Goal: Task Accomplishment & Management: Complete application form

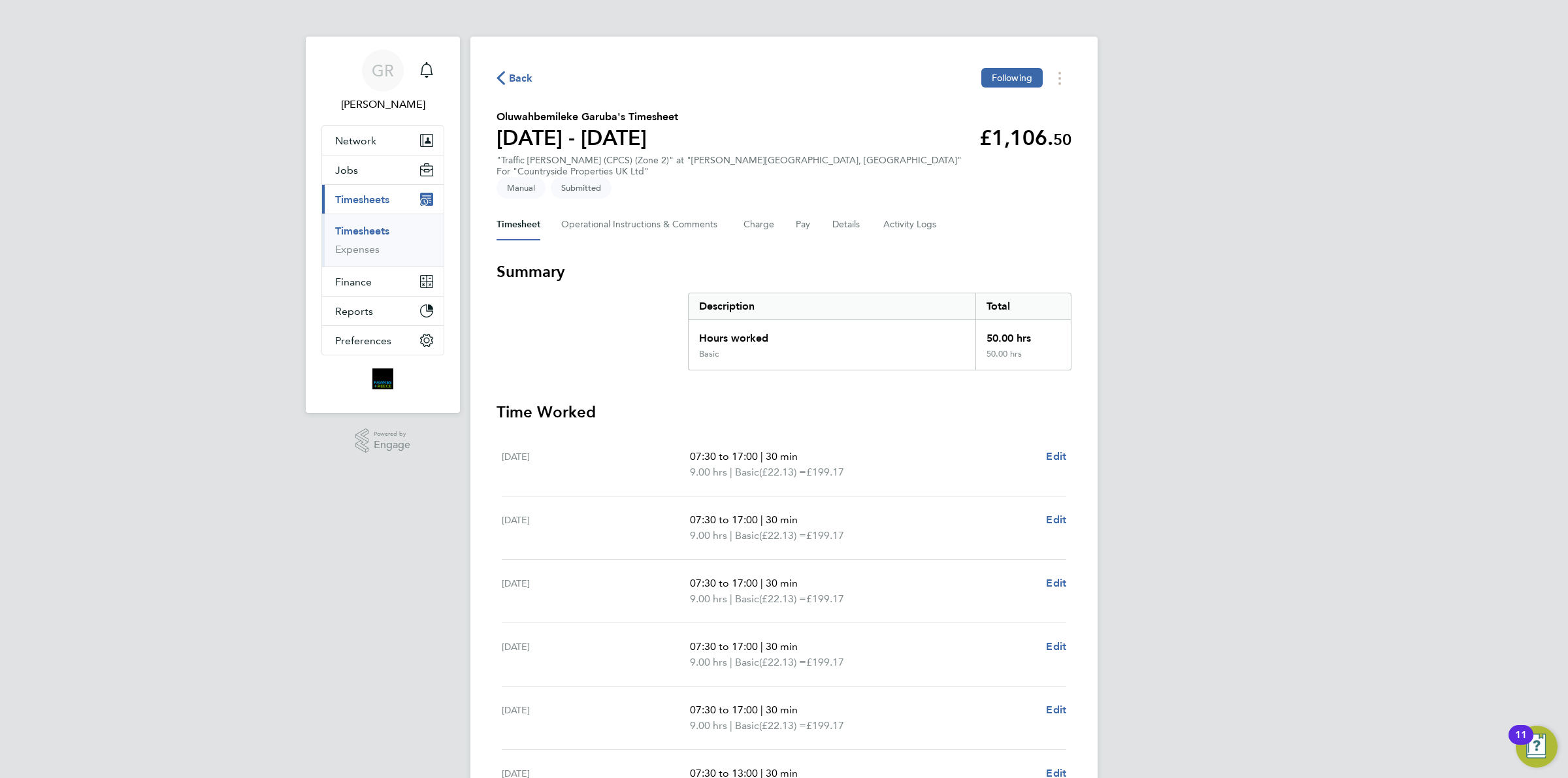
click at [514, 86] on span "Back" at bounding box center [521, 78] width 24 height 16
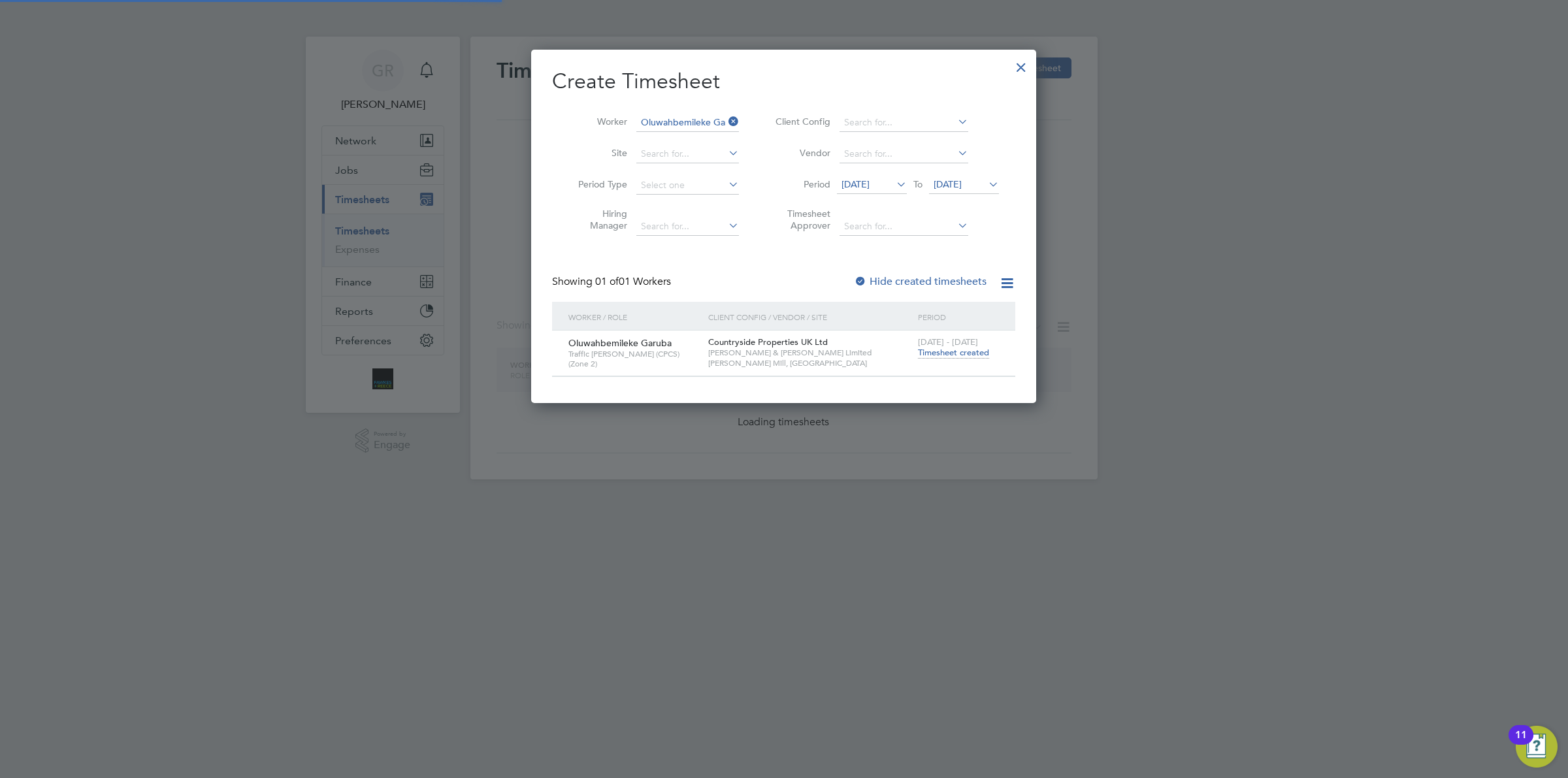
scroll to position [353, 505]
click at [726, 120] on icon at bounding box center [726, 122] width 0 height 18
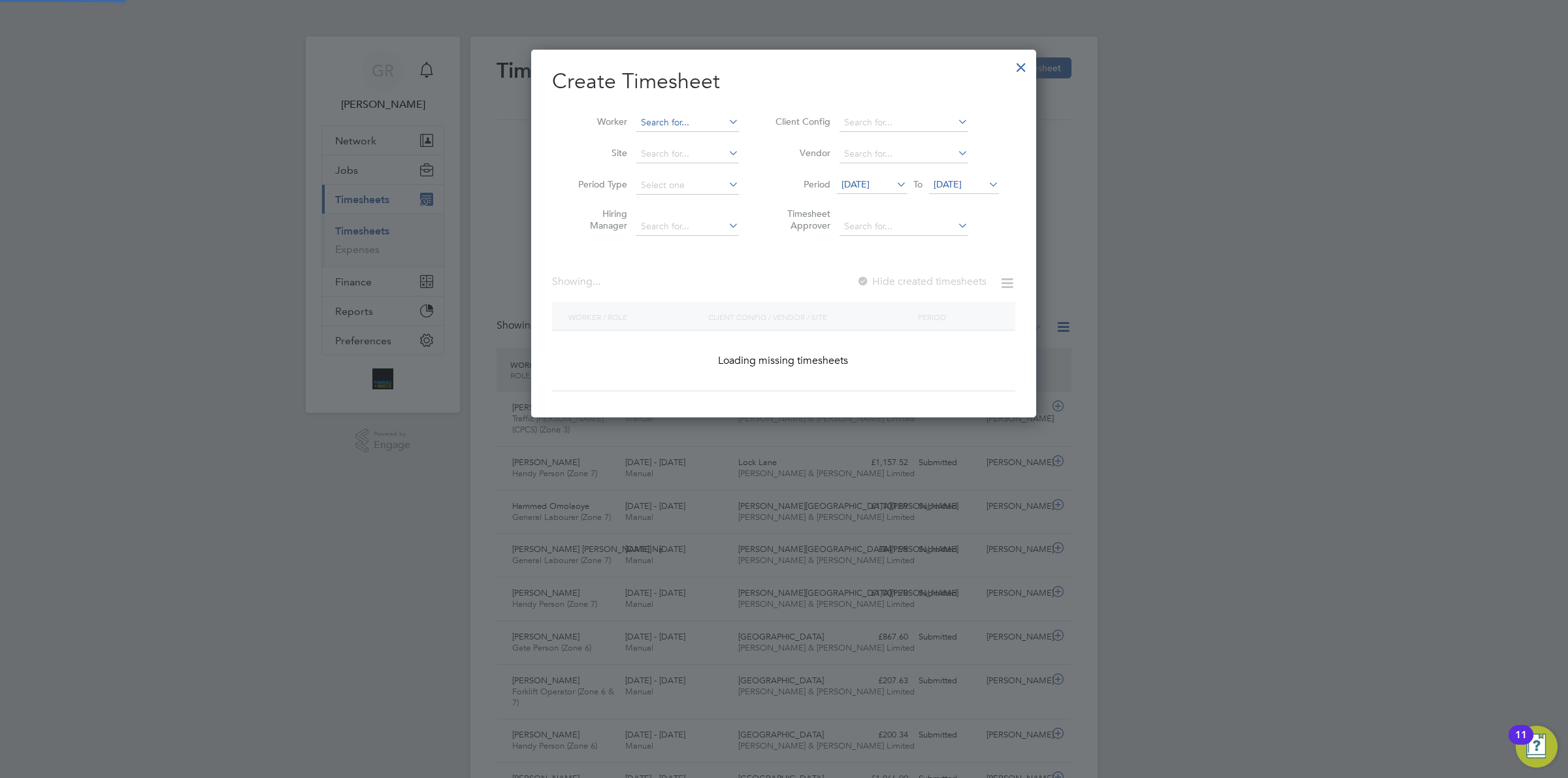
scroll to position [0, 0]
click at [666, 123] on input at bounding box center [687, 122] width 102 height 18
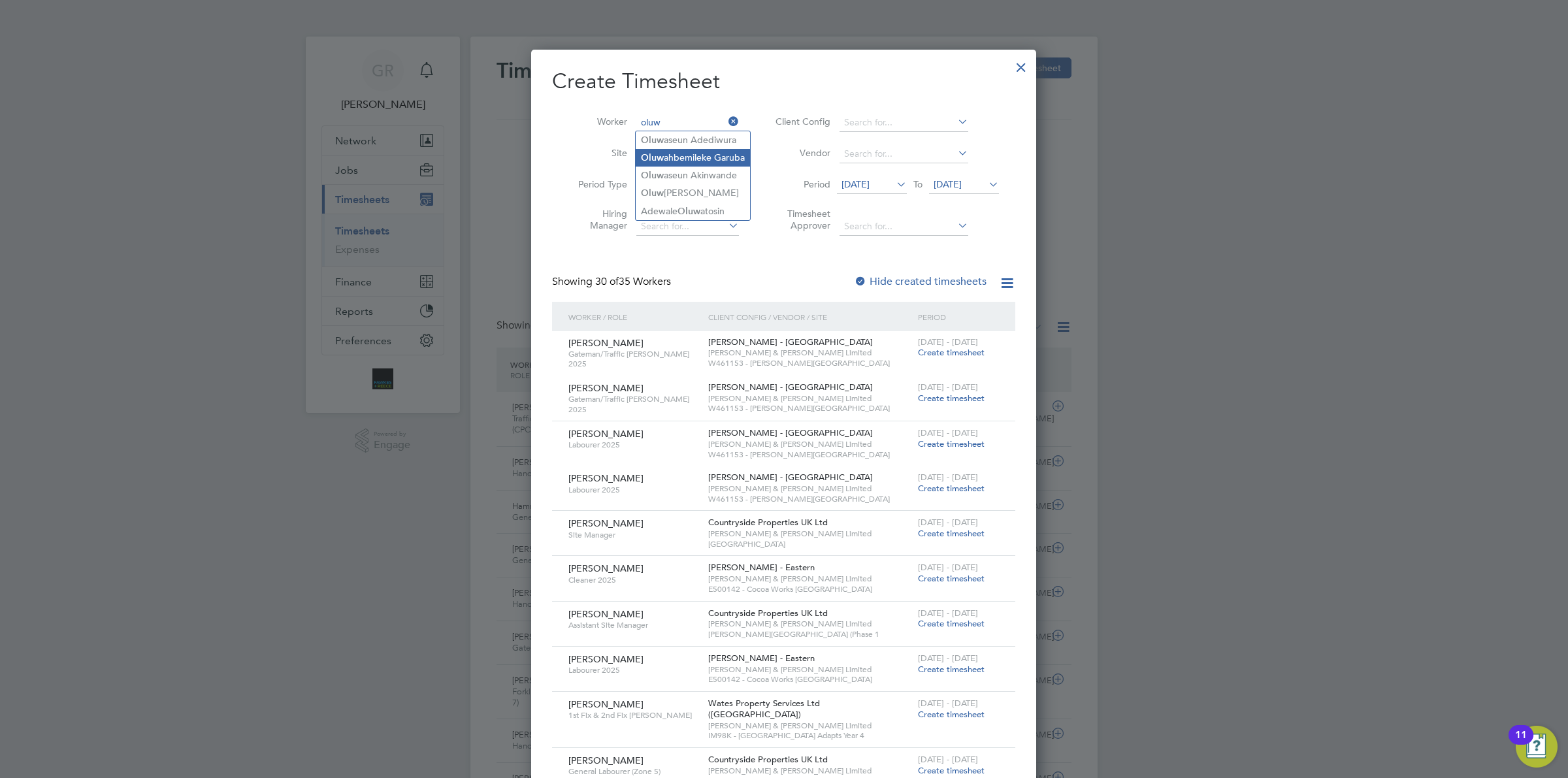
click at [707, 154] on li "Oluw ahbemileke Garuba" at bounding box center [692, 158] width 114 height 18
type input "Oluwahbemileke Garuba"
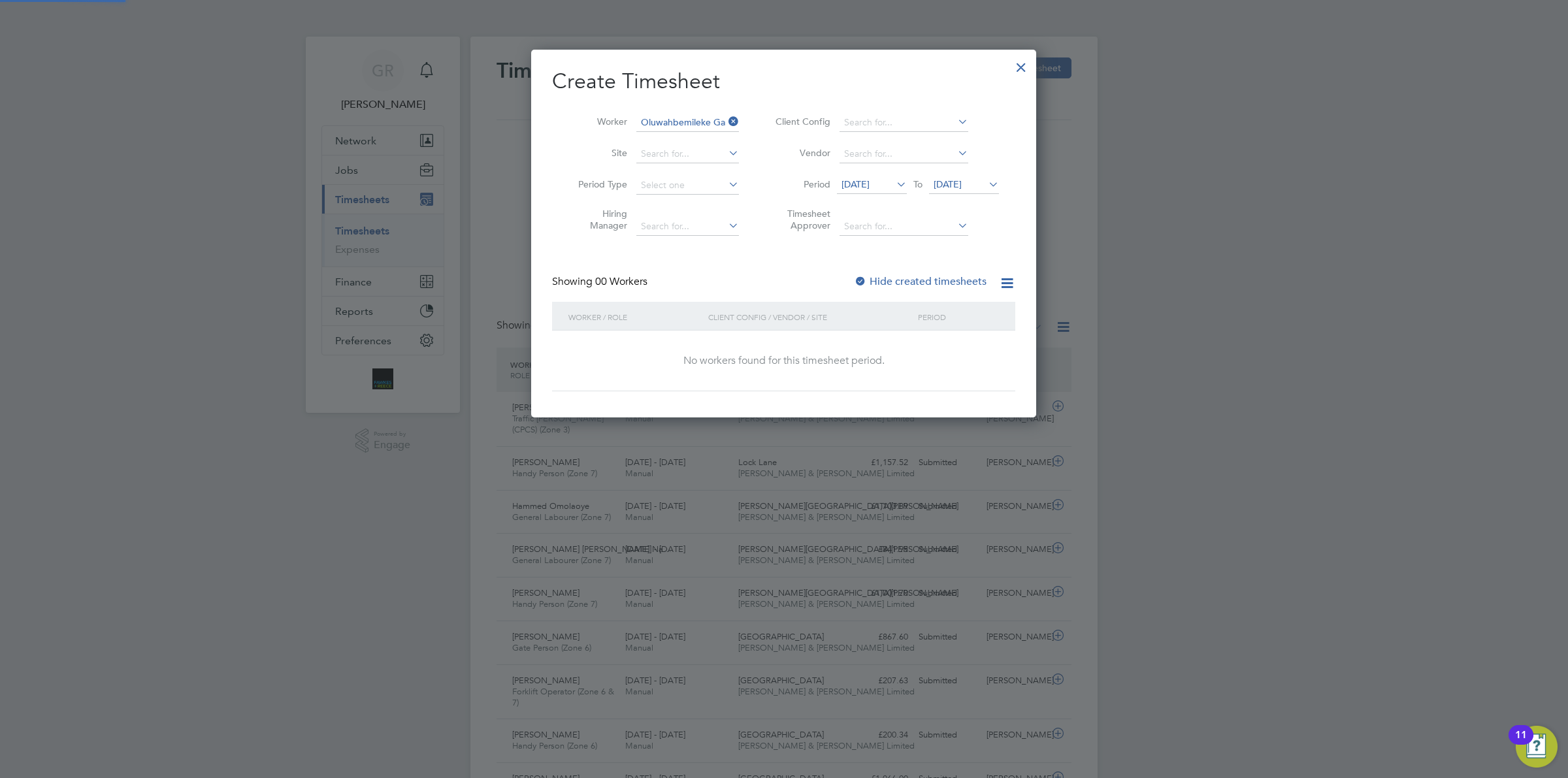
click at [923, 286] on div "Hide created timesheets" at bounding box center [922, 282] width 136 height 14
click at [884, 195] on li "Period [DATE] To [DATE]" at bounding box center [885, 185] width 260 height 31
click at [870, 181] on span "[DATE]" at bounding box center [855, 184] width 28 height 12
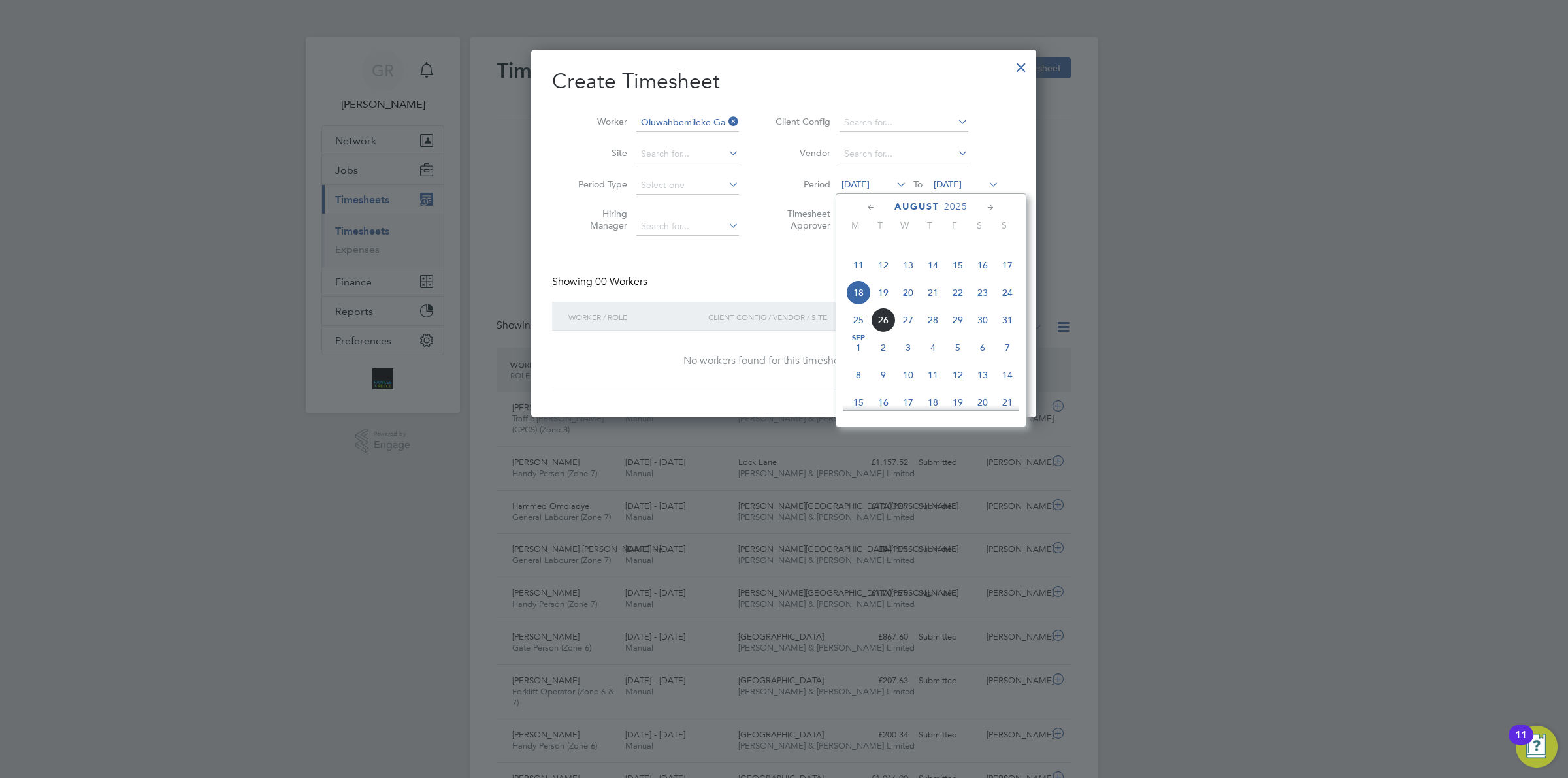
click at [856, 305] on span "18" at bounding box center [859, 293] width 25 height 25
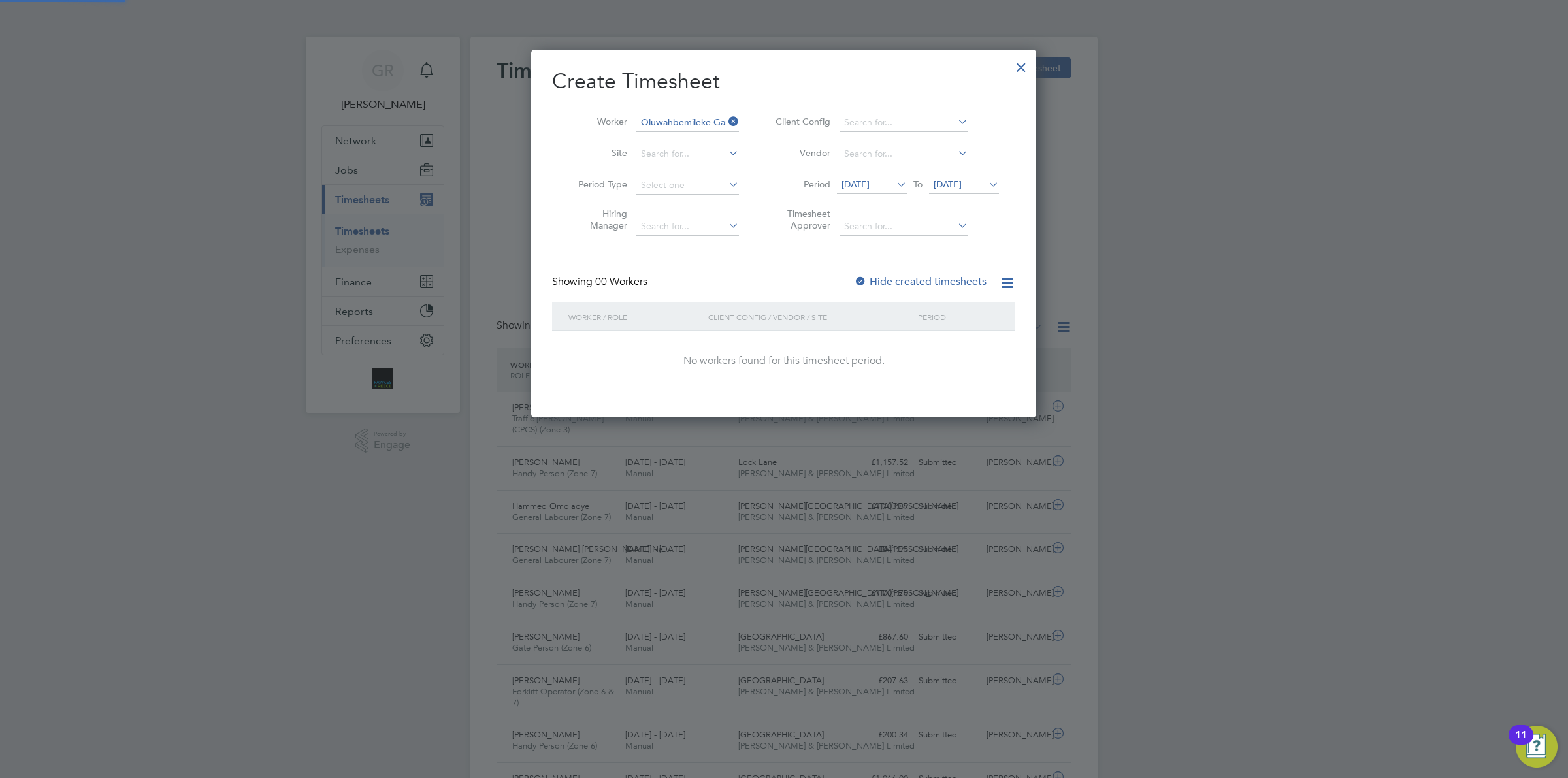
click at [955, 181] on span "[DATE]" at bounding box center [947, 184] width 28 height 12
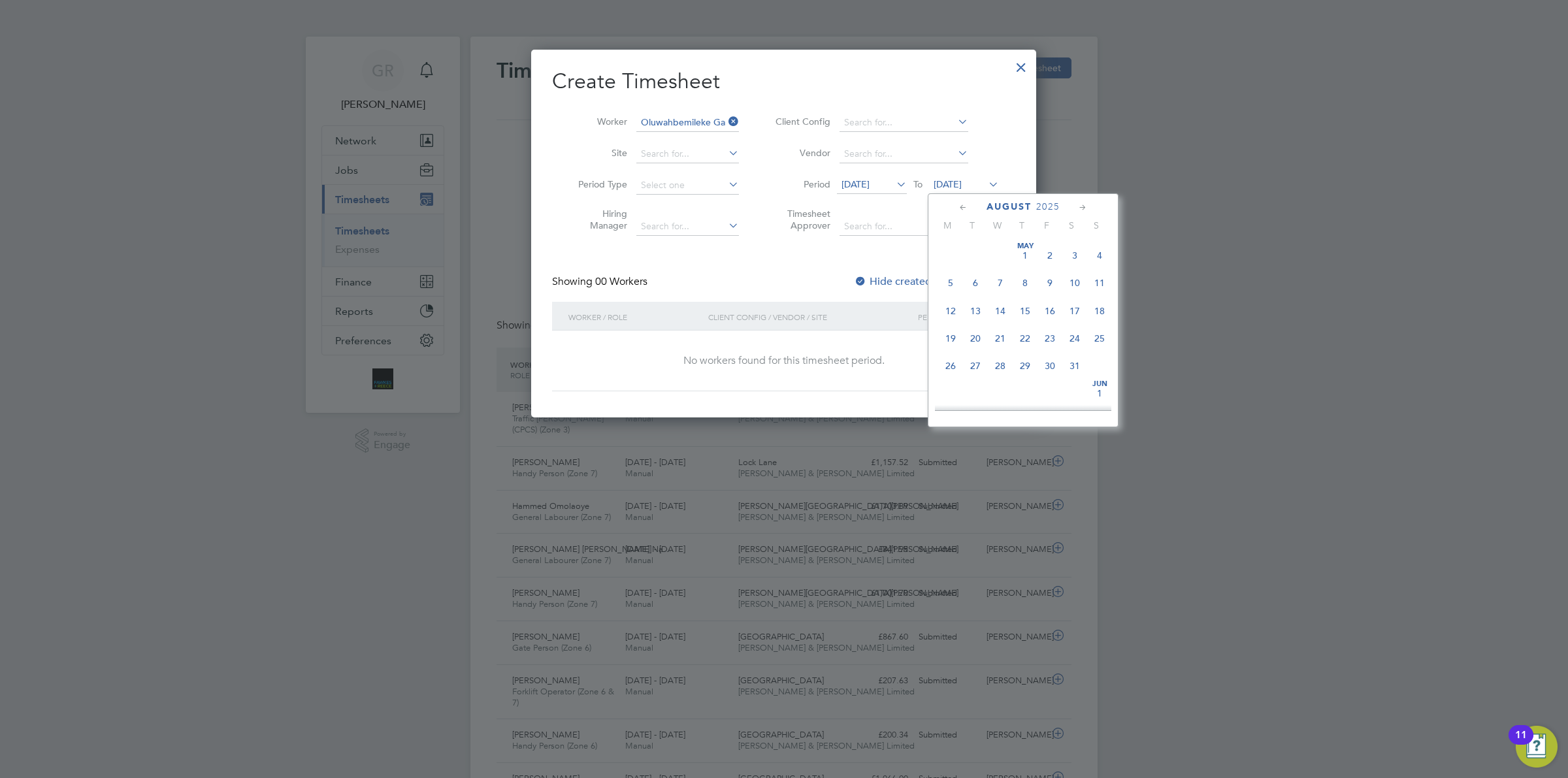
click at [1099, 767] on span "24" at bounding box center [1099, 779] width 25 height 25
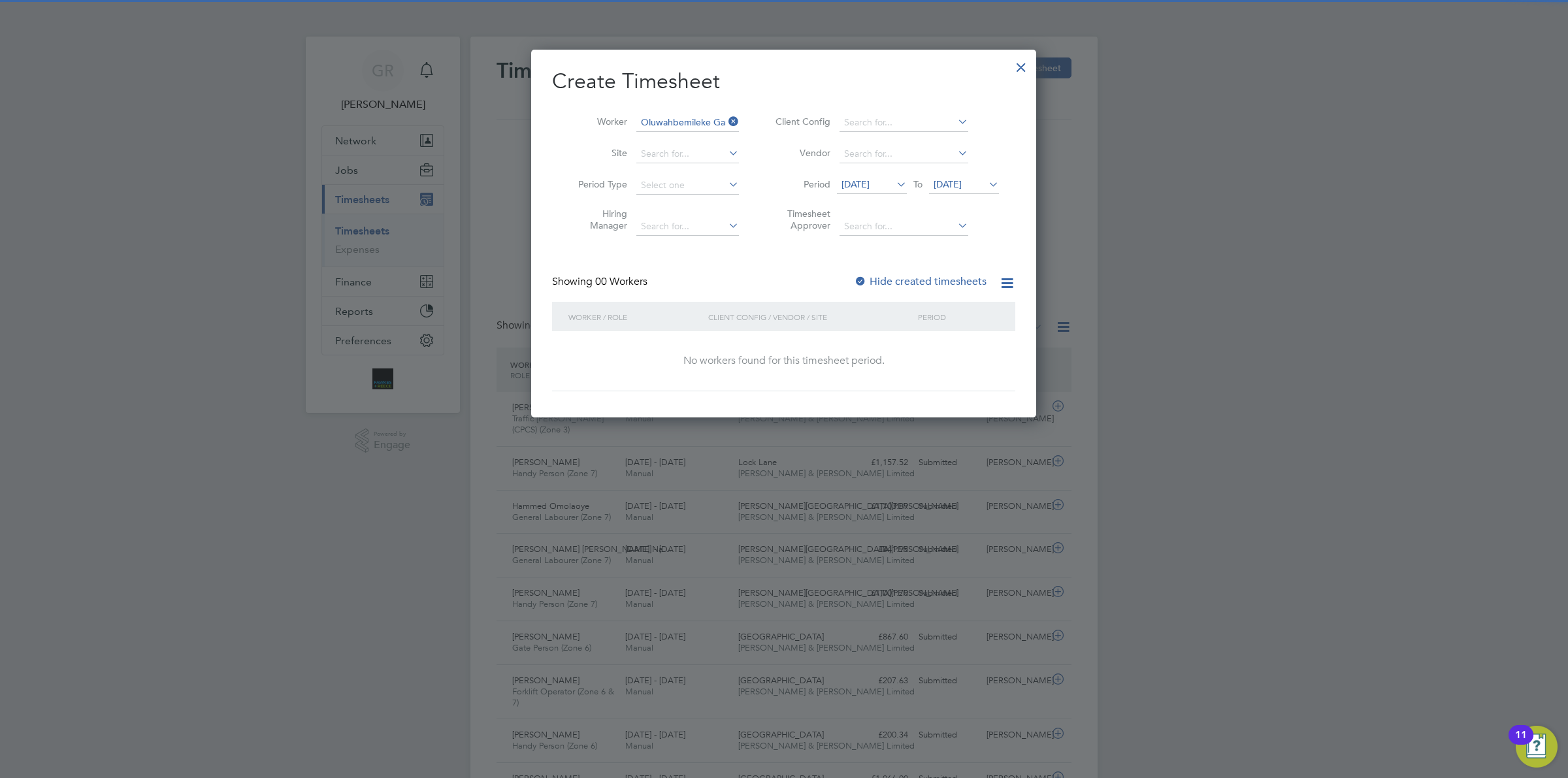
click at [904, 279] on label "Hide created timesheets" at bounding box center [920, 281] width 133 height 13
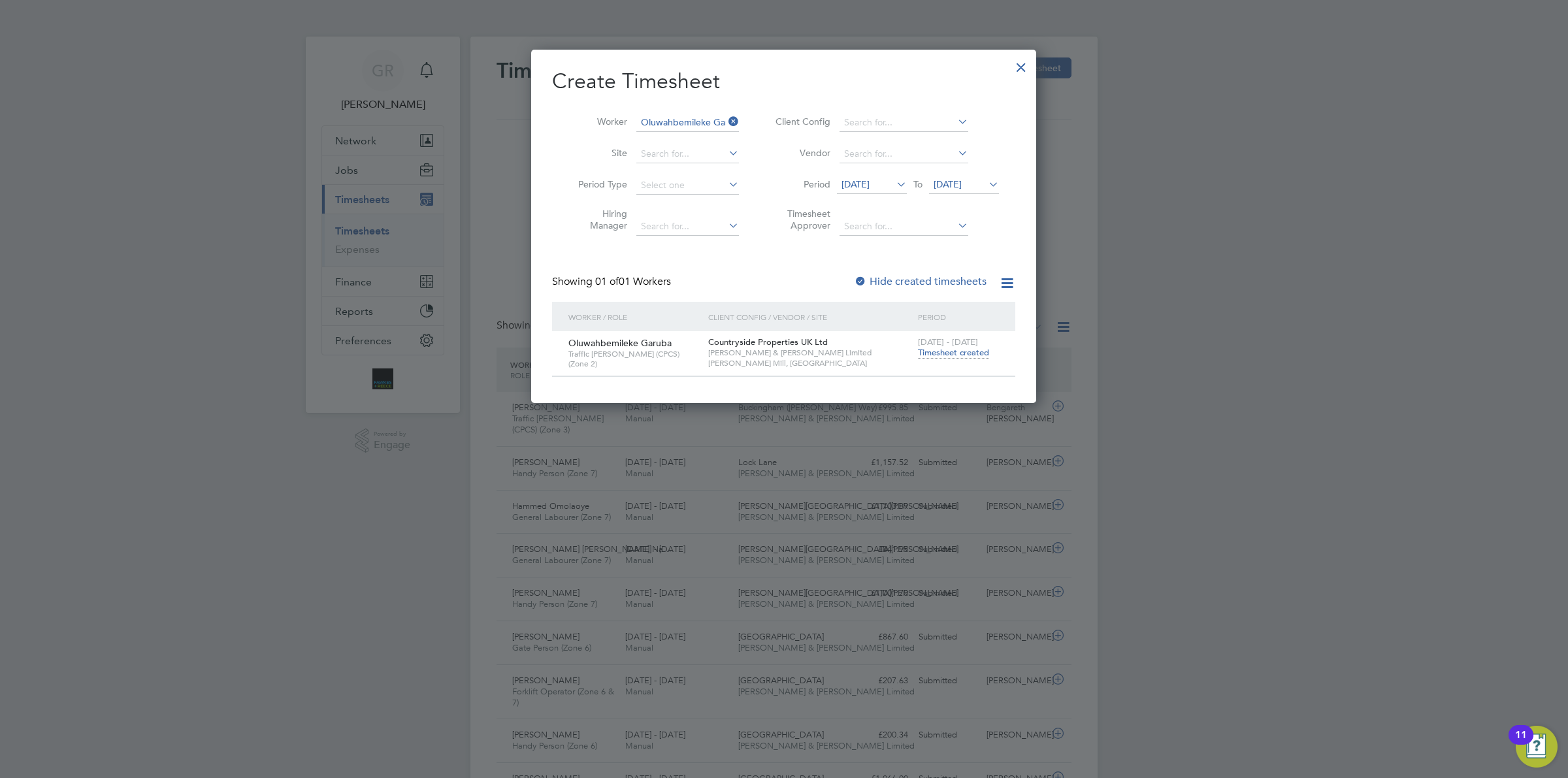
click at [964, 350] on span "Timesheet created" at bounding box center [953, 353] width 71 height 12
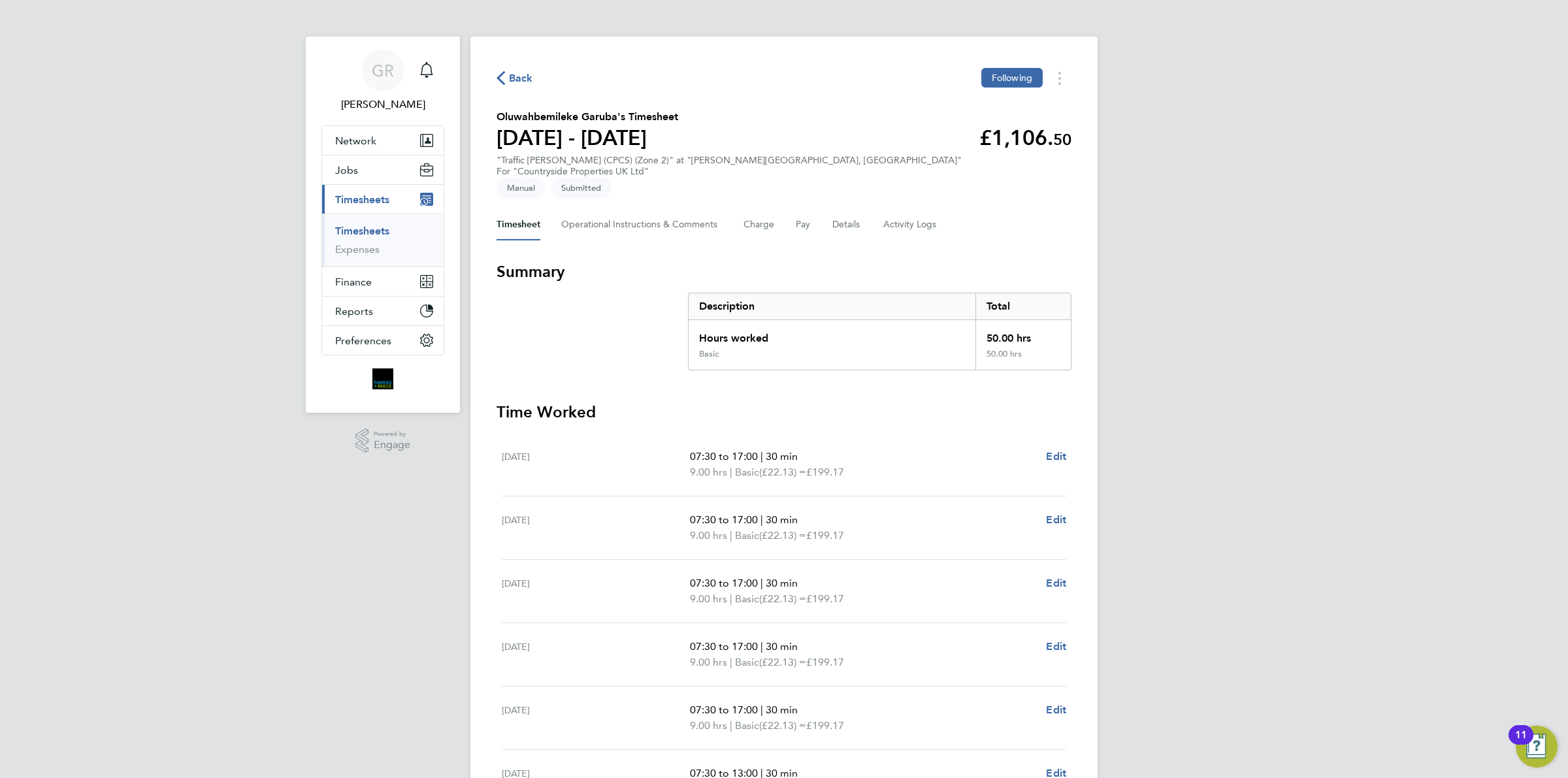
click at [507, 78] on span "Back" at bounding box center [514, 77] width 37 height 12
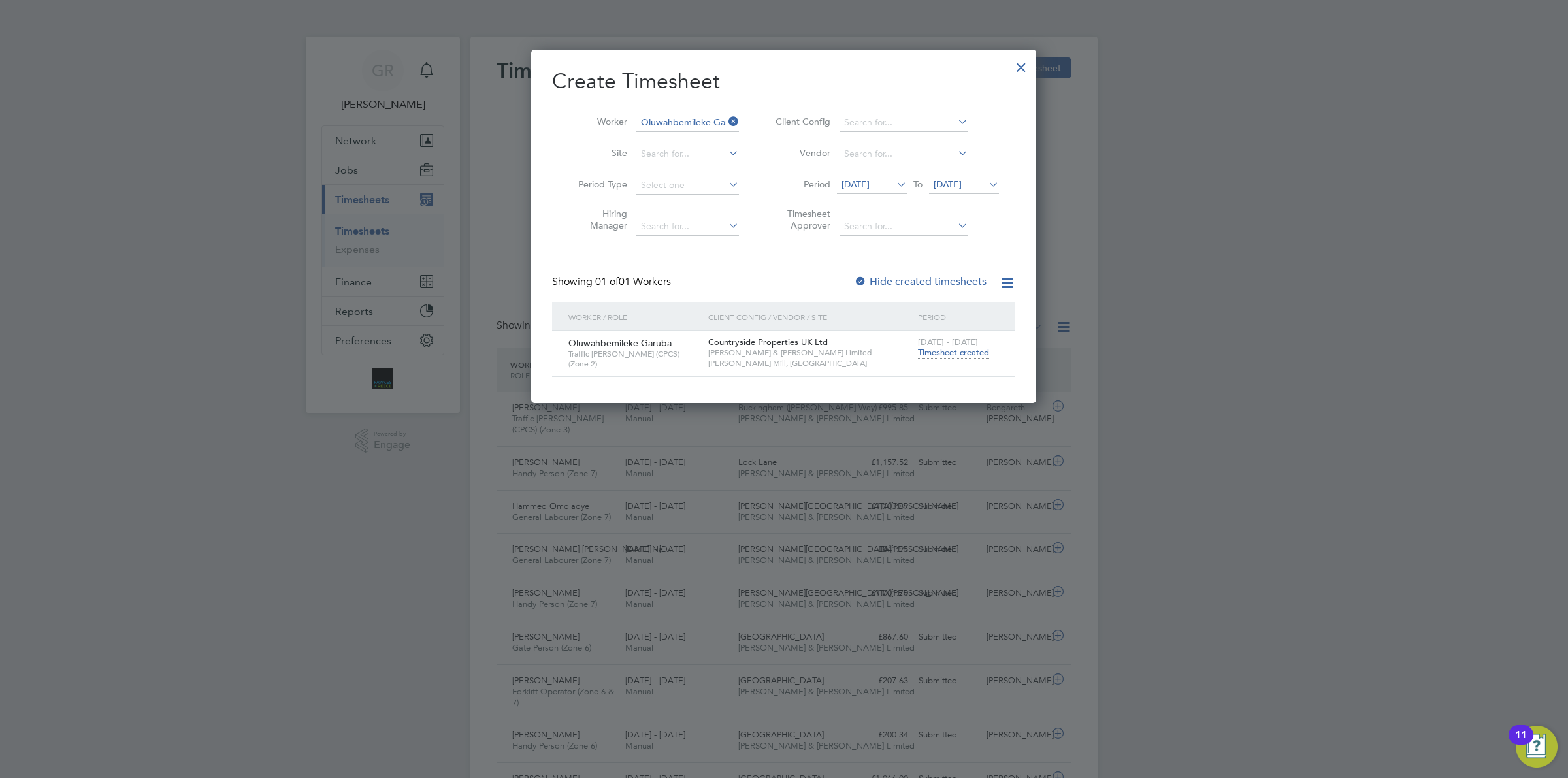
click at [726, 115] on icon at bounding box center [726, 122] width 0 height 18
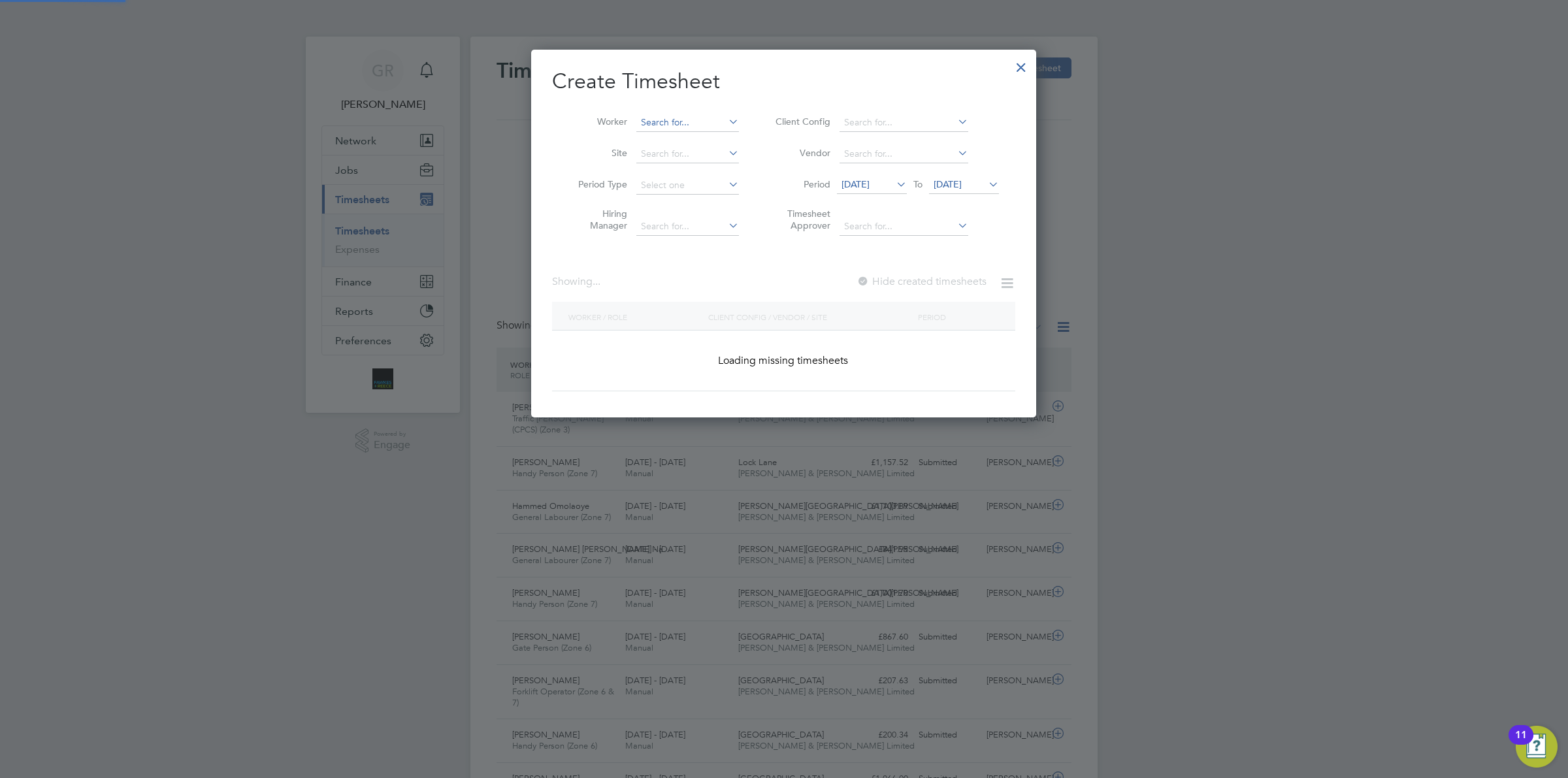
click at [689, 119] on input at bounding box center [687, 122] width 102 height 18
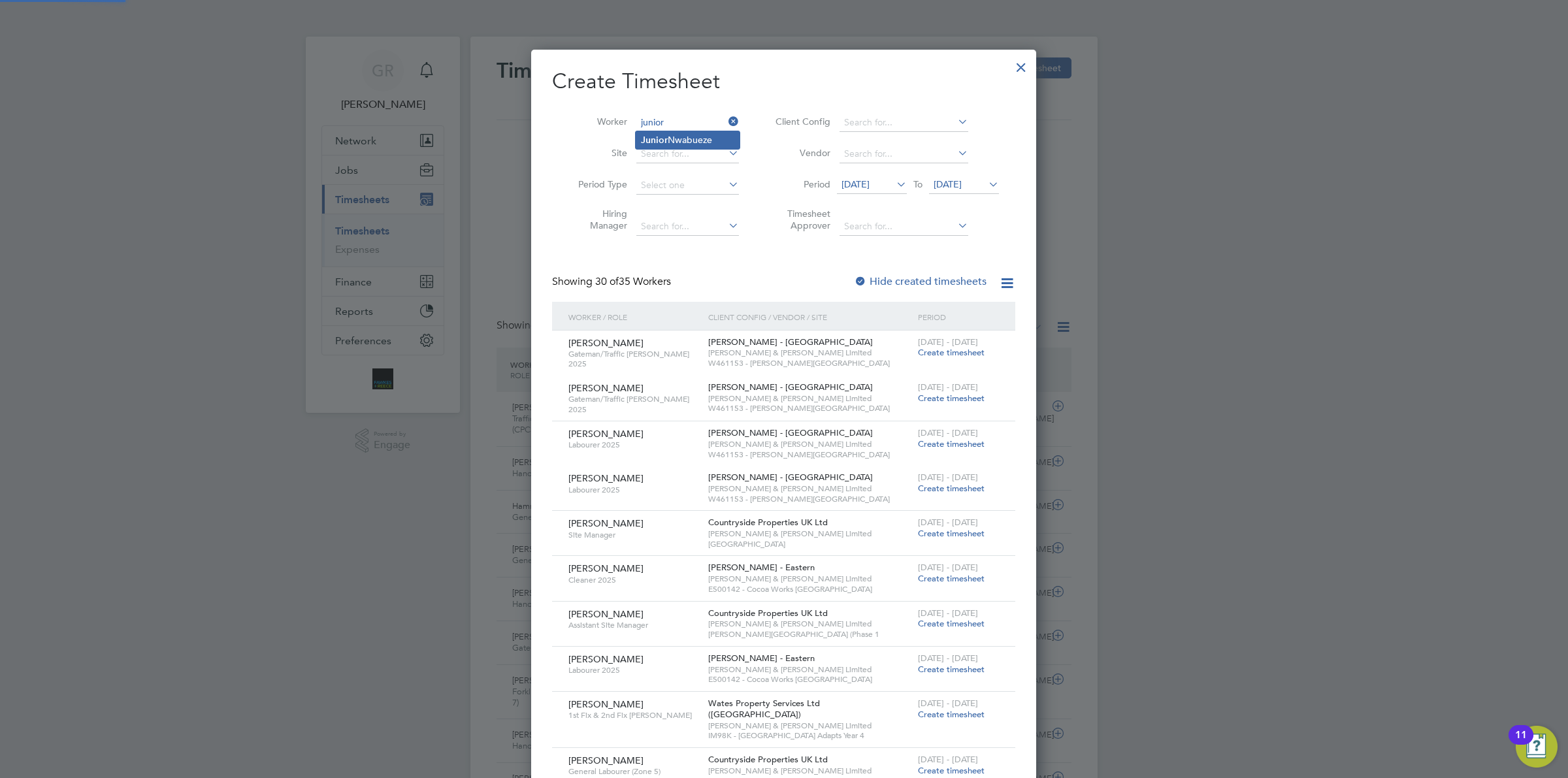
click at [696, 135] on li "[PERSON_NAME]" at bounding box center [687, 140] width 104 height 18
type input "[PERSON_NAME]"
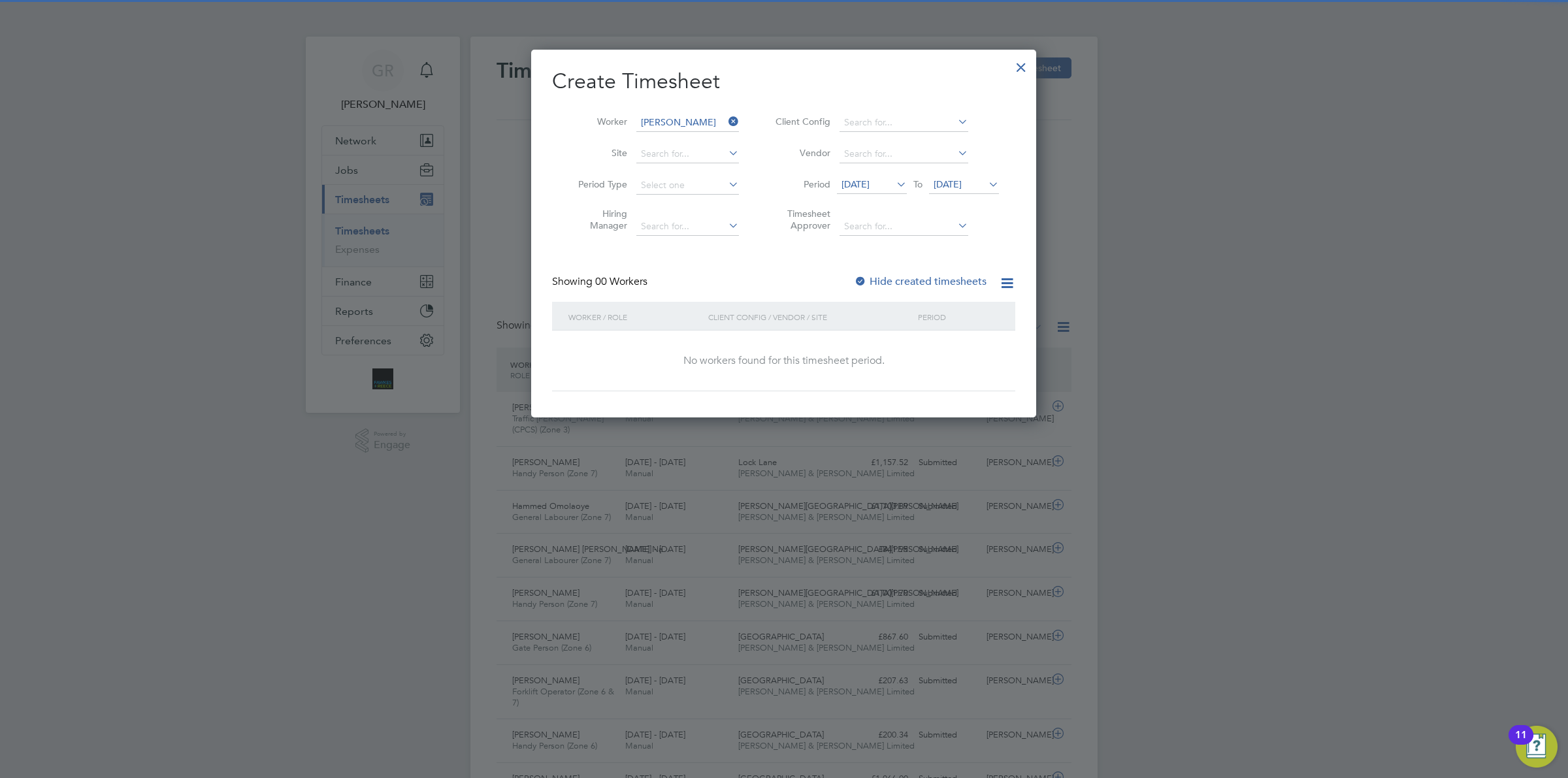
click at [912, 283] on label "Hide created timesheets" at bounding box center [920, 281] width 133 height 13
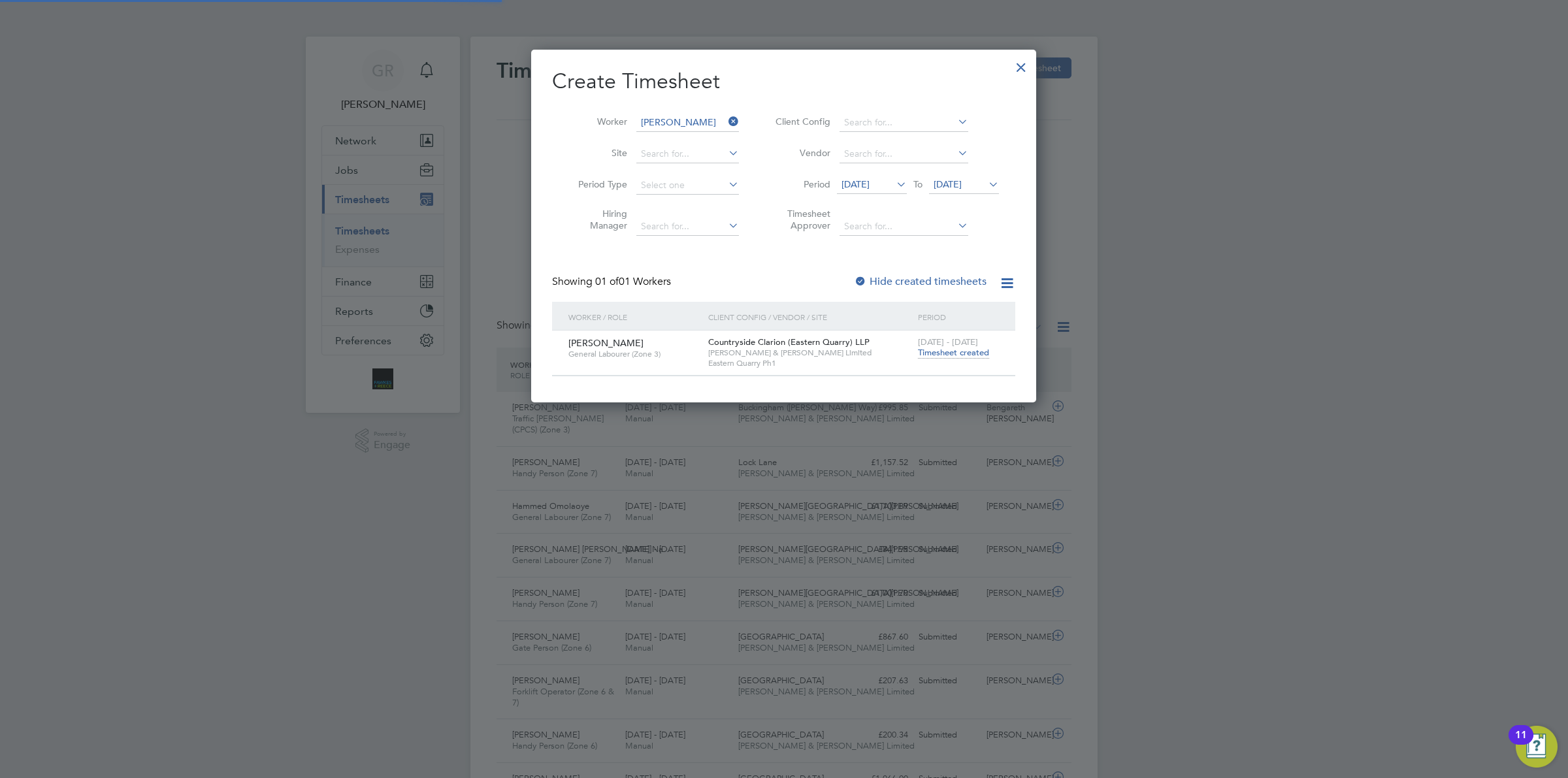
click at [969, 357] on span "Timesheet created" at bounding box center [953, 353] width 71 height 12
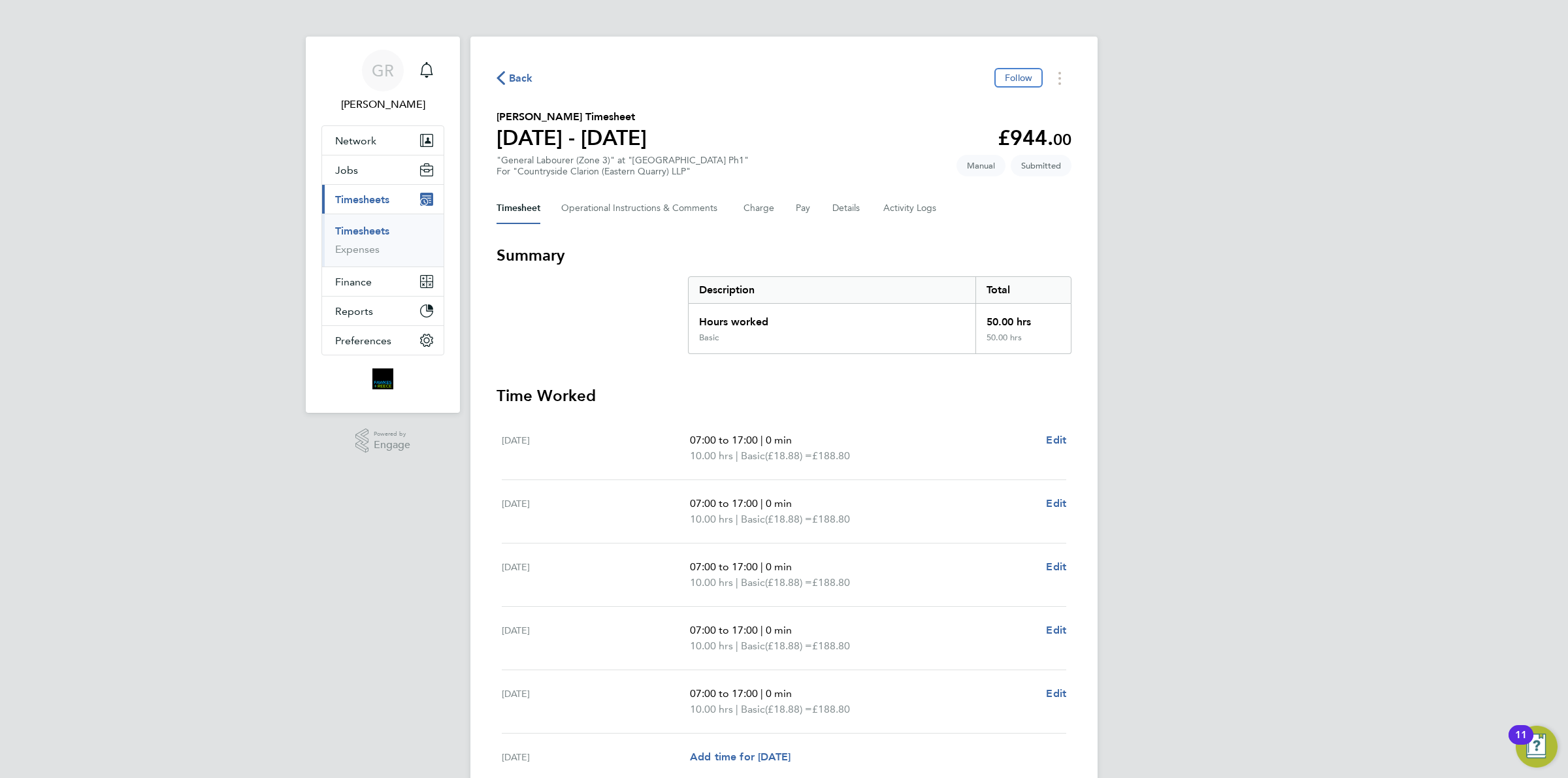
click at [513, 80] on span "Back" at bounding box center [521, 78] width 24 height 16
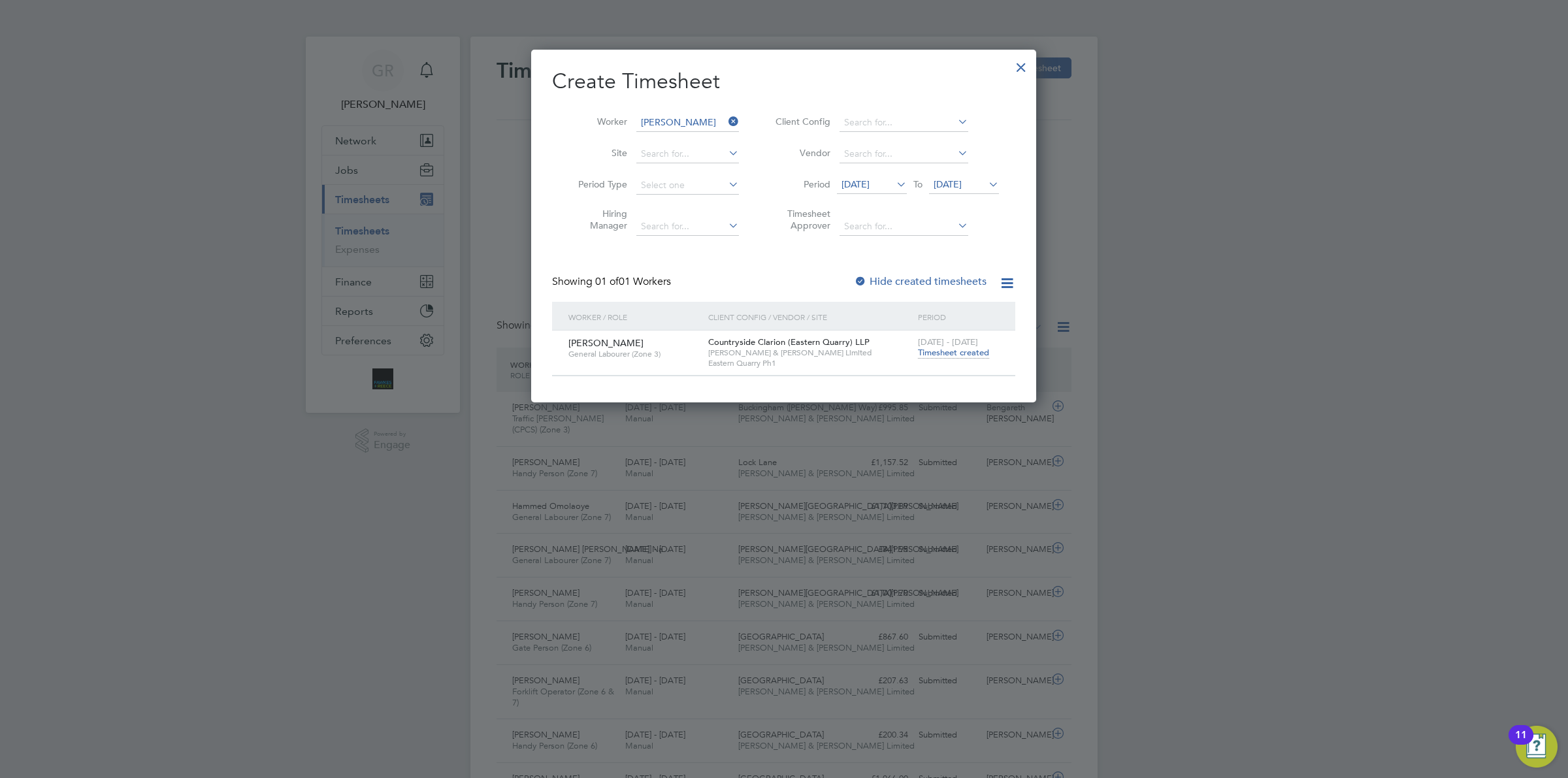
click at [1007, 69] on h2 "Create Timesheet" at bounding box center [783, 82] width 463 height 28
click at [1020, 72] on div at bounding box center [1021, 64] width 24 height 24
